Goal: Navigation & Orientation: Find specific page/section

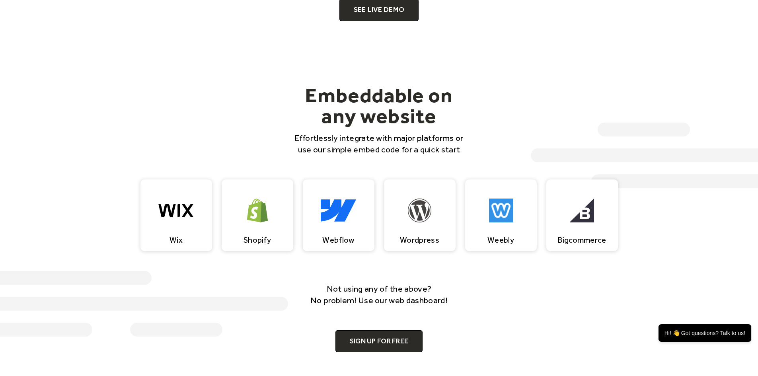
scroll to position [734, 0]
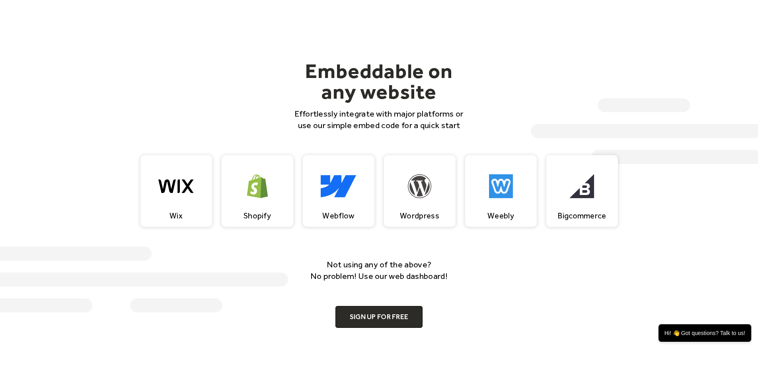
drag, startPoint x: 389, startPoint y: 242, endPoint x: 386, endPoint y: 257, distance: 15.9
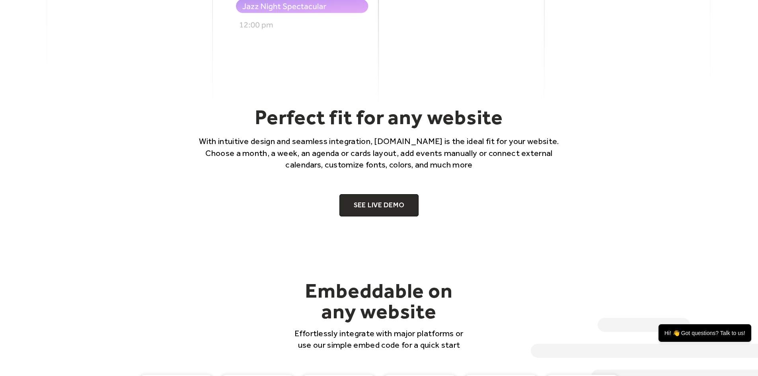
scroll to position [518, 0]
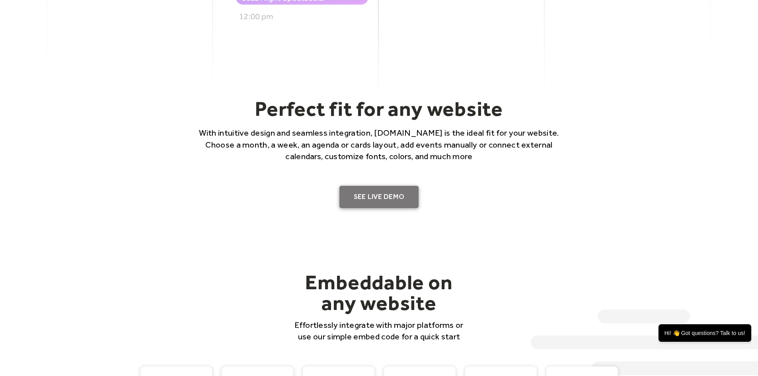
click at [373, 200] on link "SEE LIVE DEMO" at bounding box center [380, 197] width 80 height 22
